Goal: Find specific page/section

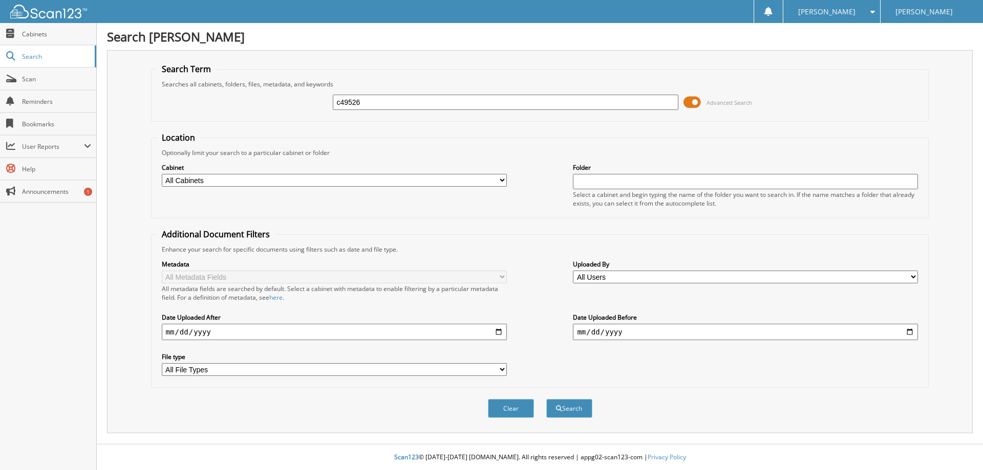
type input "c49526"
click at [546, 399] on button "Search" at bounding box center [569, 408] width 46 height 19
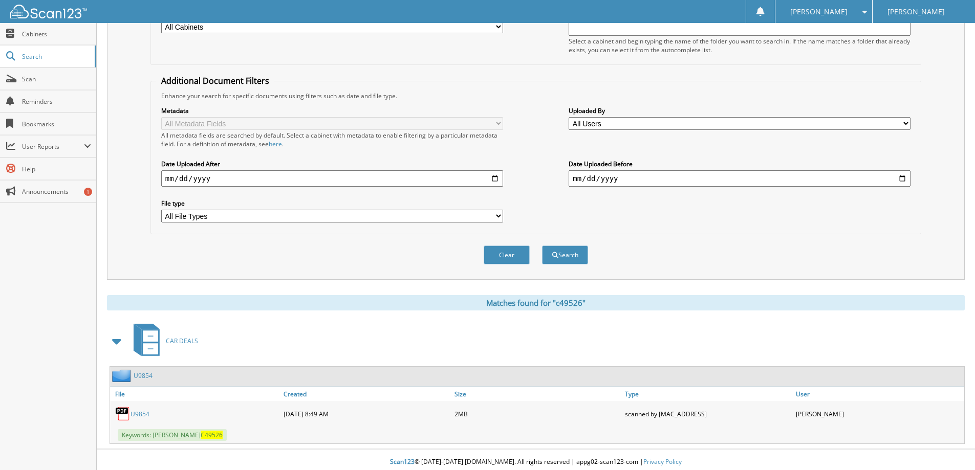
scroll to position [159, 0]
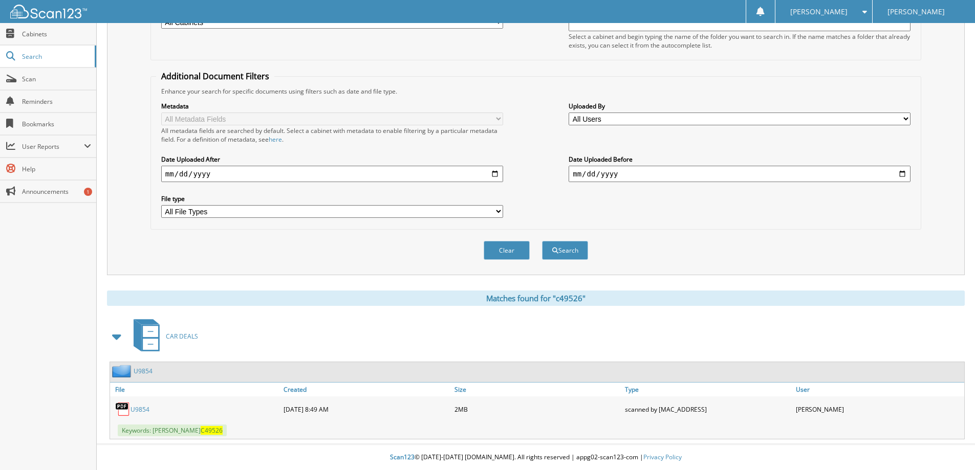
click at [140, 411] on link "U9854" at bounding box center [140, 409] width 19 height 9
click at [815, 17] on div "[PERSON_NAME]" at bounding box center [823, 11] width 86 height 23
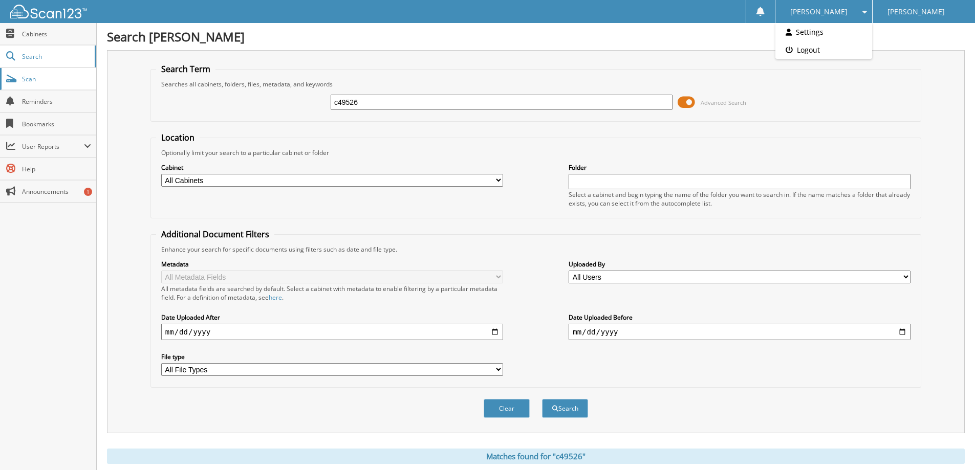
click at [72, 79] on span "Scan" at bounding box center [56, 79] width 69 height 9
